Goal: Task Accomplishment & Management: Manage account settings

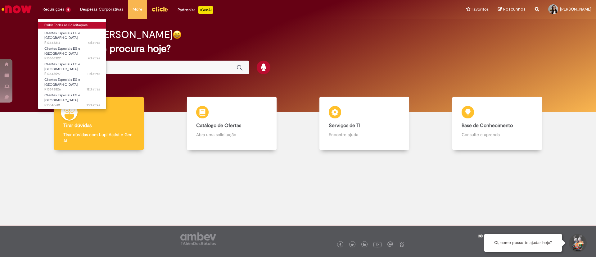
click at [58, 27] on link "Exibir Todas as Solicitações" at bounding box center [72, 25] width 68 height 7
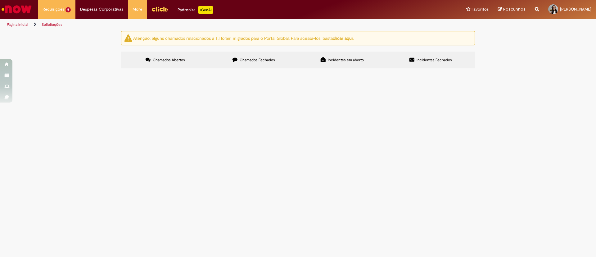
click at [0, 0] on span "Olá, preciso reativar esses EGs, por favor. PTSP - EG 377694 - COMERCIAL 635 - …" at bounding box center [0, 0] width 0 height 0
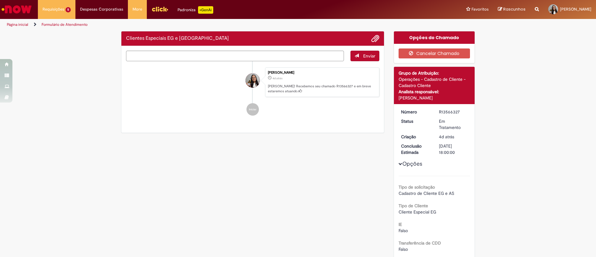
click at [304, 93] on p "[PERSON_NAME]! Recebemos seu chamado R13566327 e em breve estaremos atuando." at bounding box center [322, 89] width 108 height 10
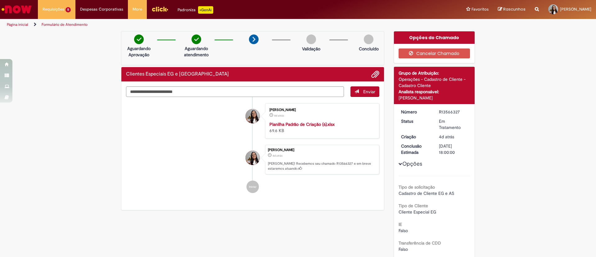
click at [452, 111] on div "R13566327" at bounding box center [453, 112] width 29 height 6
copy dd "R13566327"
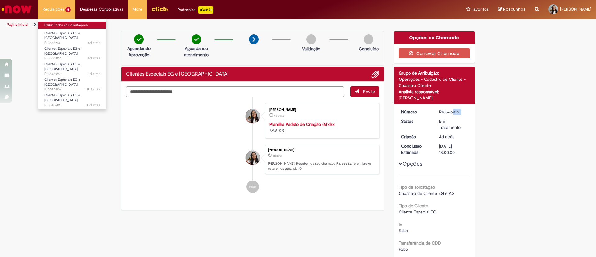
click at [53, 23] on link "Exibir Todas as Solicitações" at bounding box center [72, 25] width 68 height 7
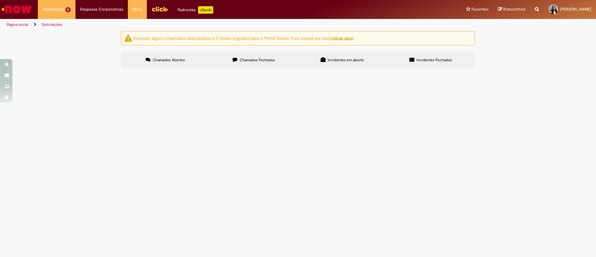
click at [0, 0] on span "Pendente Usuário" at bounding box center [0, 0] width 0 height 0
click at [0, 0] on span "Olá, por favor desativar o EG: 20282-7 A loja está fechada" at bounding box center [0, 0] width 0 height 0
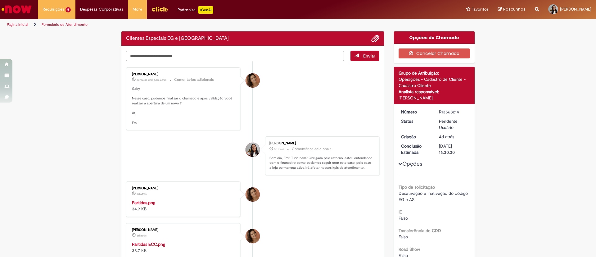
click at [204, 57] on textarea "Digite sua mensagem aqui..." at bounding box center [235, 56] width 218 height 11
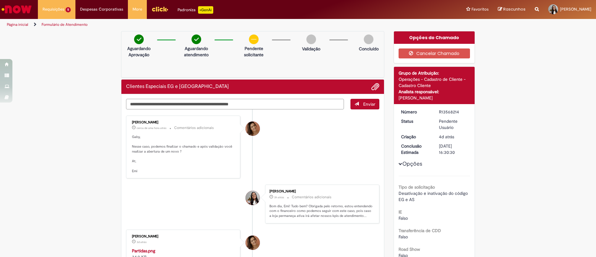
paste textarea "**********"
type textarea "**********"
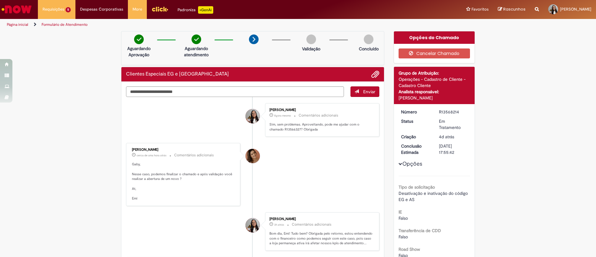
click at [16, 20] on li "Página inicial" at bounding box center [22, 24] width 34 height 11
click at [11, 21] on li "Página inicial" at bounding box center [22, 24] width 34 height 11
click at [11, 23] on link "Página inicial" at bounding box center [17, 24] width 21 height 5
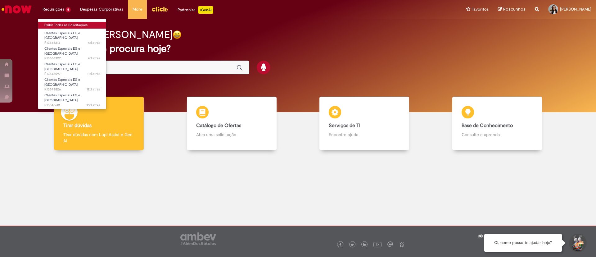
click at [52, 23] on link "Exibir Todas as Solicitações" at bounding box center [72, 25] width 68 height 7
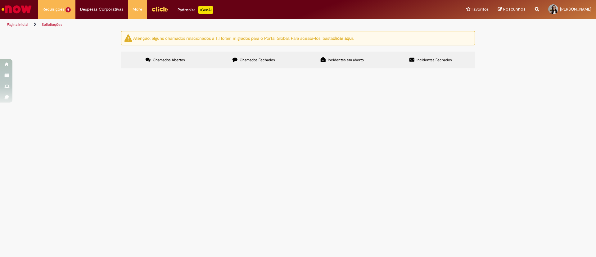
click at [0, 0] on span "Olá, boa tarde! Preciso reativar esses PDVs, estão ativos atualmente. Segue os …" at bounding box center [0, 0] width 0 height 0
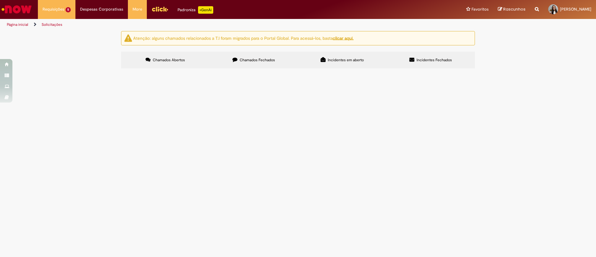
click at [0, 0] on span "Olá, boa tarde! Preciso reativar esses PDVs, estão ativos atualmente. Segue os …" at bounding box center [0, 0] width 0 height 0
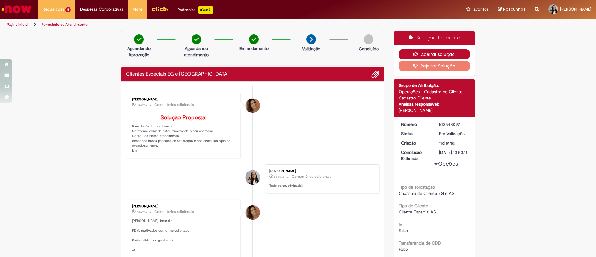
click at [431, 54] on button "Aceitar solução" at bounding box center [434, 54] width 72 height 10
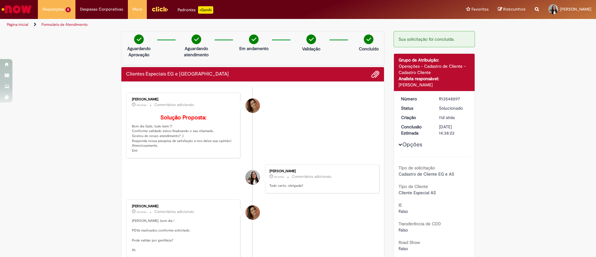
click at [18, 27] on link "Página inicial" at bounding box center [17, 24] width 21 height 5
click at [9, 25] on link "Página inicial" at bounding box center [17, 24] width 21 height 5
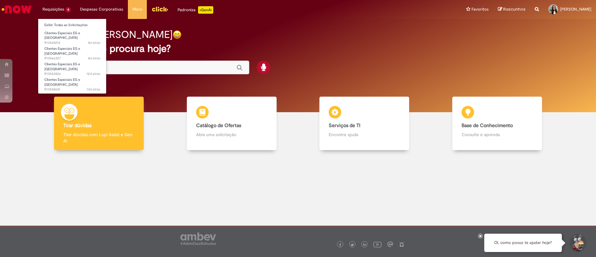
click at [56, 21] on li "Exibir Todas as Solicitações" at bounding box center [72, 24] width 68 height 8
click at [50, 24] on link "Exibir Todas as Solicitações" at bounding box center [72, 25] width 68 height 7
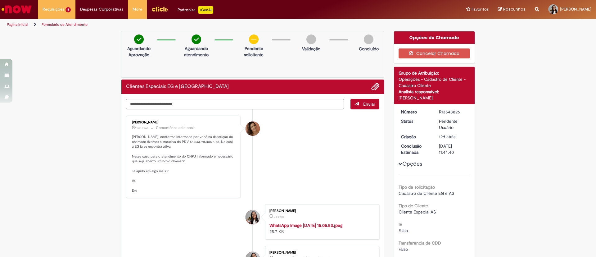
click at [6, 23] on li "Página inicial" at bounding box center [22, 24] width 34 height 11
click at [8, 23] on link "Página inicial" at bounding box center [17, 24] width 21 height 5
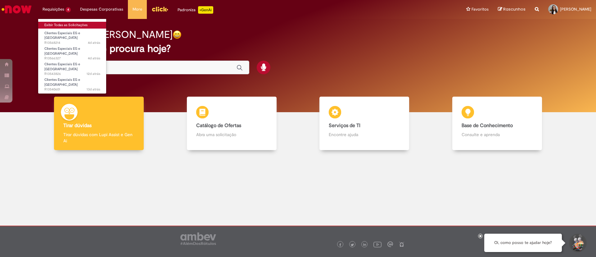
click at [42, 23] on link "Exibir Todas as Solicitações" at bounding box center [72, 25] width 68 height 7
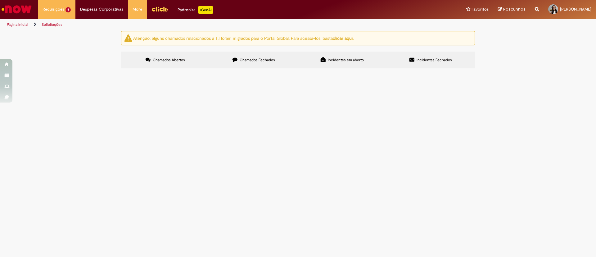
click at [520, 70] on div "Atenção: alguns chamados relacionados a T.I foram migrados para o Portal Global…" at bounding box center [298, 50] width 596 height 39
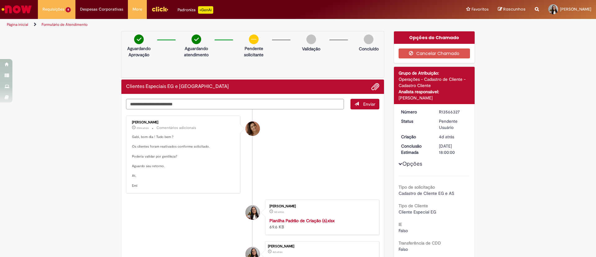
click at [218, 96] on div "Enviar Emiliane Dias De Souza 20m atrás 20 minutos atrás Comentários adicionais…" at bounding box center [252, 200] width 262 height 212
click at [186, 108] on textarea "Digite sua mensagem aqui..." at bounding box center [235, 104] width 218 height 11
type textarea "**********"
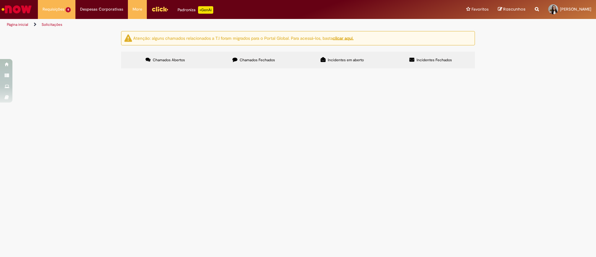
click at [0, 0] on td at bounding box center [0, 0] width 0 height 0
click at [0, 0] on span "Olá, por favor desativar o EG: 20282-7 A loja está fechada" at bounding box center [0, 0] width 0 height 0
click at [0, 0] on span "Clientes Especiais EG e [GEOGRAPHIC_DATA]" at bounding box center [0, 0] width 0 height 0
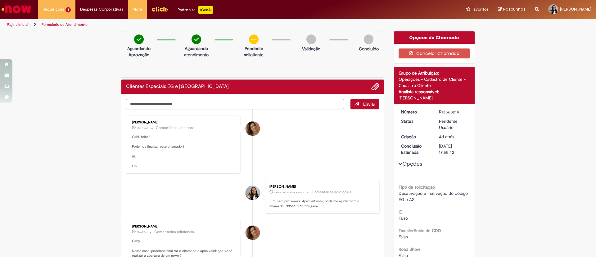
click at [259, 105] on textarea "Digite sua mensagem aqui..." at bounding box center [235, 104] width 218 height 11
type textarea "**********"
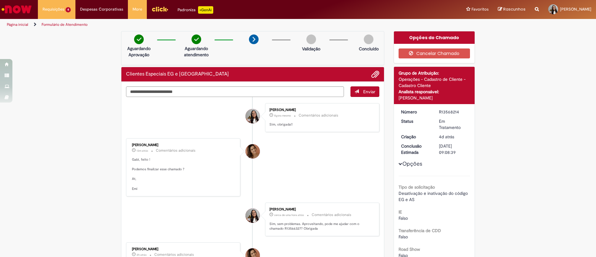
click at [21, 25] on link "Página inicial" at bounding box center [17, 24] width 21 height 5
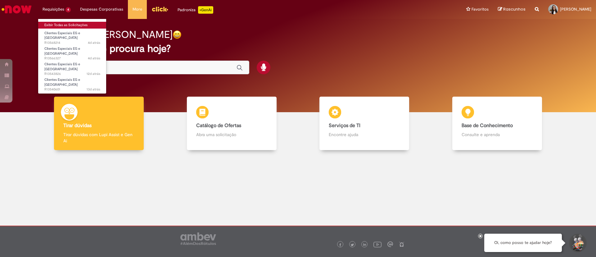
click at [54, 26] on link "Exibir Todas as Solicitações" at bounding box center [72, 25] width 68 height 7
